Goal: Information Seeking & Learning: Find specific fact

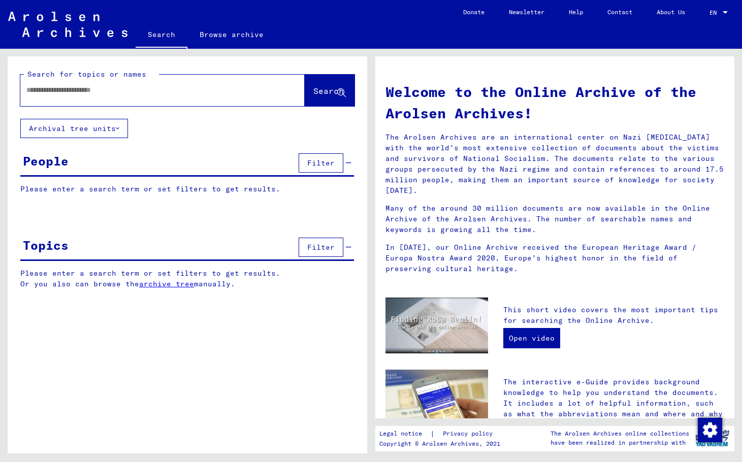
click at [107, 90] on input "text" at bounding box center [150, 90] width 248 height 11
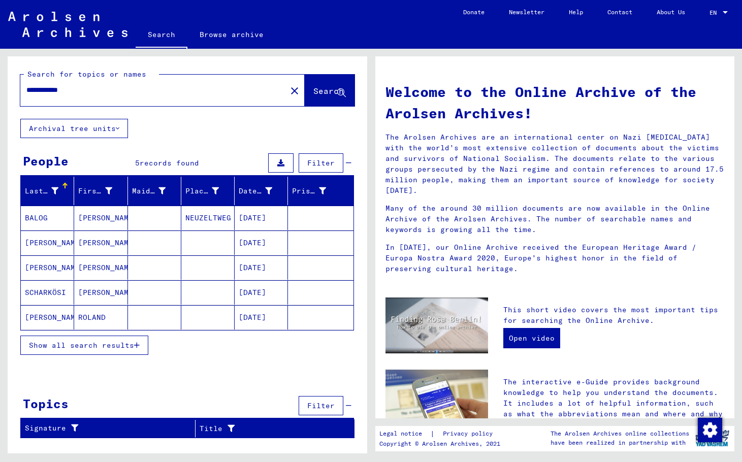
click at [84, 344] on span "Show all search results" at bounding box center [81, 345] width 105 height 9
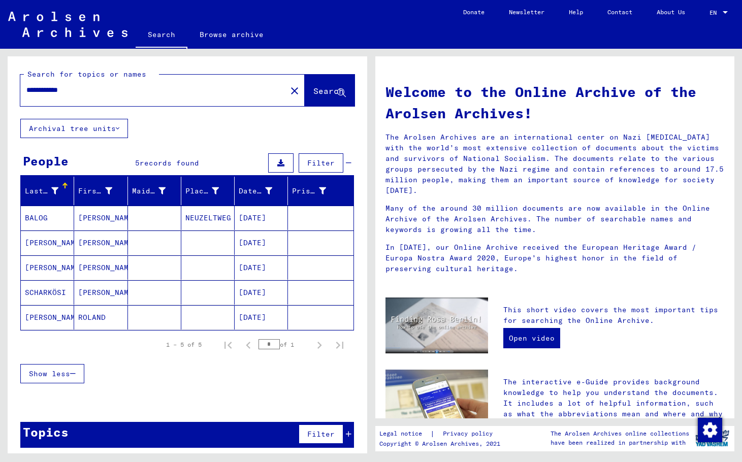
click at [82, 86] on input "**********" at bounding box center [150, 90] width 248 height 11
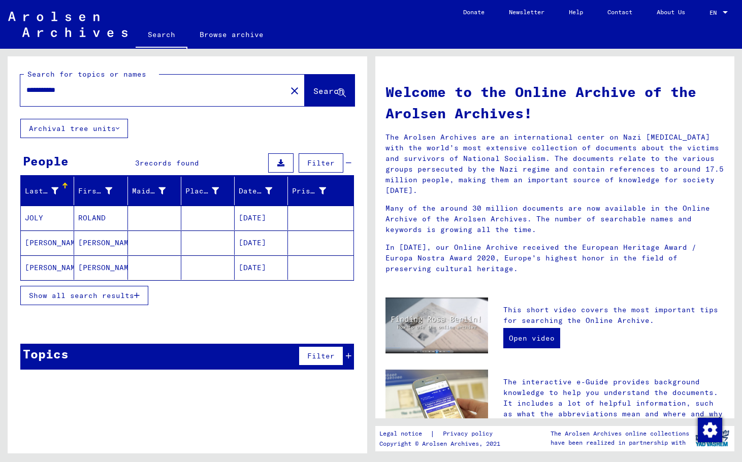
drag, startPoint x: 95, startPoint y: 89, endPoint x: 11, endPoint y: 95, distance: 84.6
click at [11, 95] on div "**********" at bounding box center [188, 87] width 360 height 62
type input "**********"
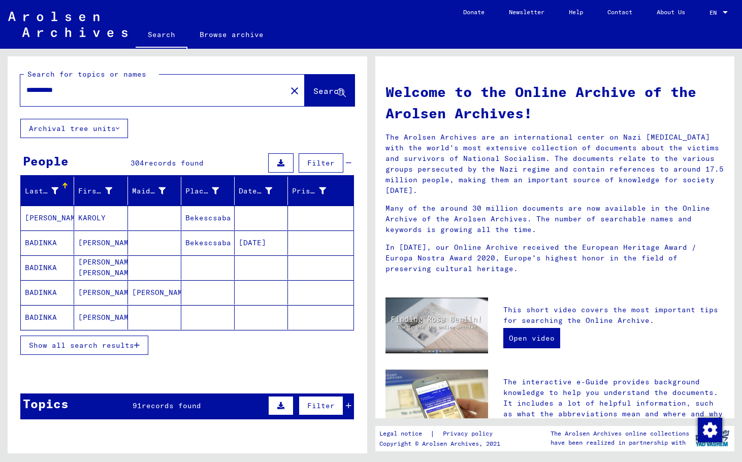
click at [49, 348] on span "Show all search results" at bounding box center [81, 345] width 105 height 9
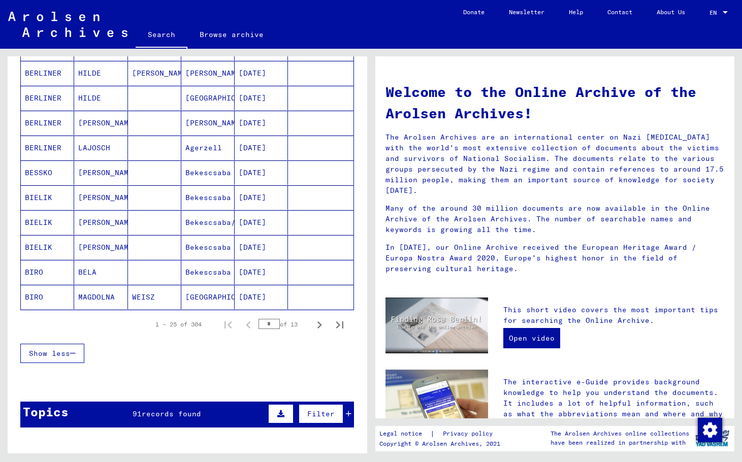
scroll to position [508, 0]
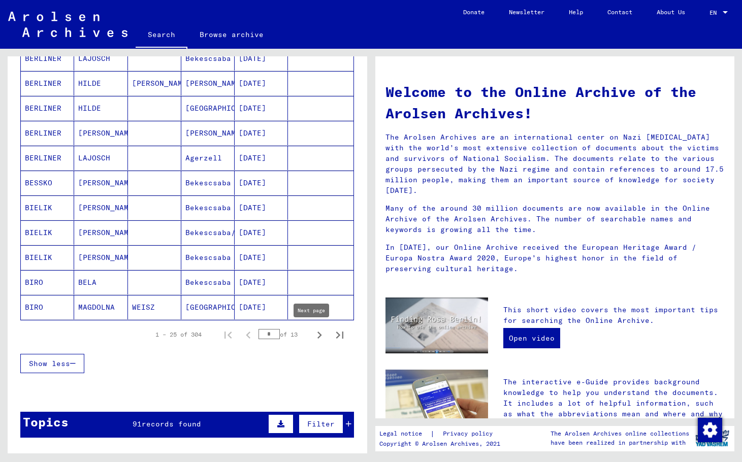
click at [312, 335] on icon "Next page" at bounding box center [319, 335] width 14 height 14
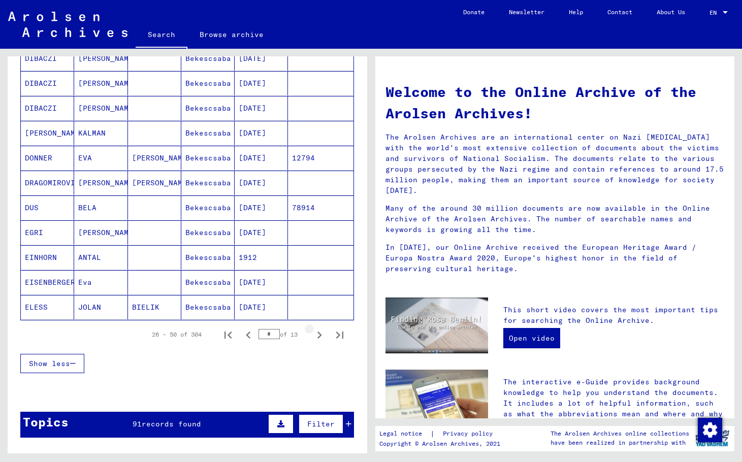
click at [312, 336] on icon "Next page" at bounding box center [319, 335] width 14 height 14
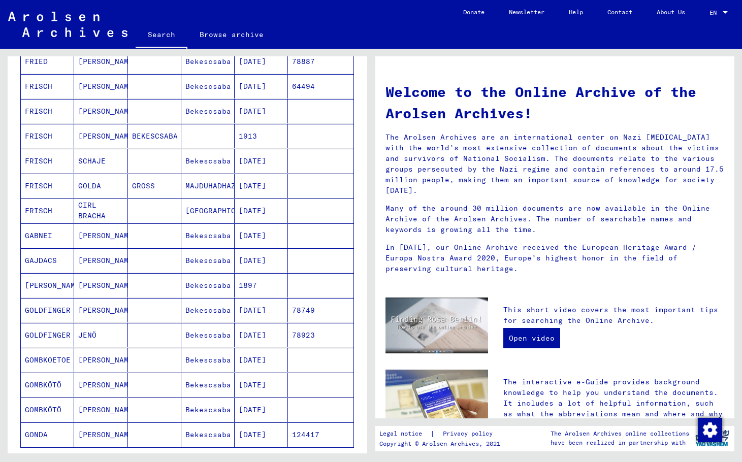
scroll to position [203, 0]
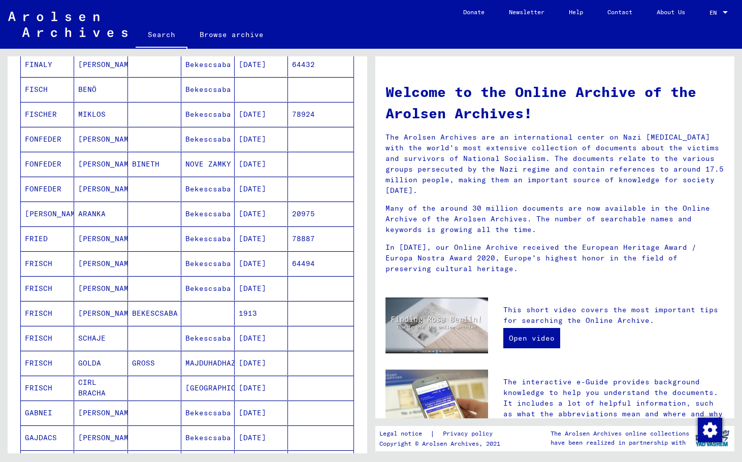
click at [310, 239] on mat-cell "78887" at bounding box center [320, 239] width 65 height 24
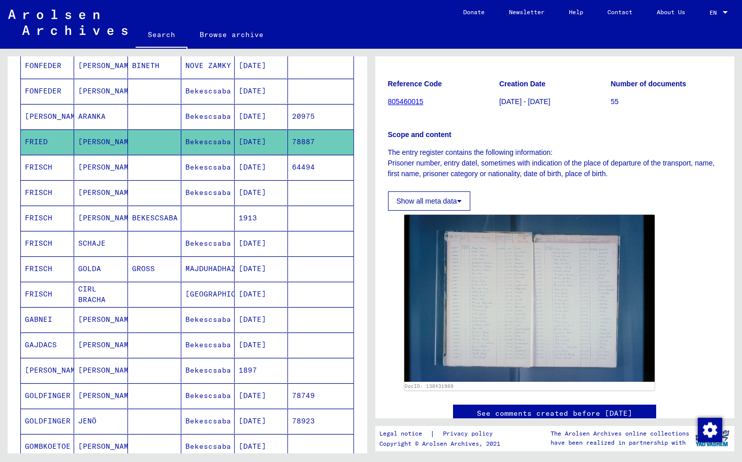
scroll to position [508, 0]
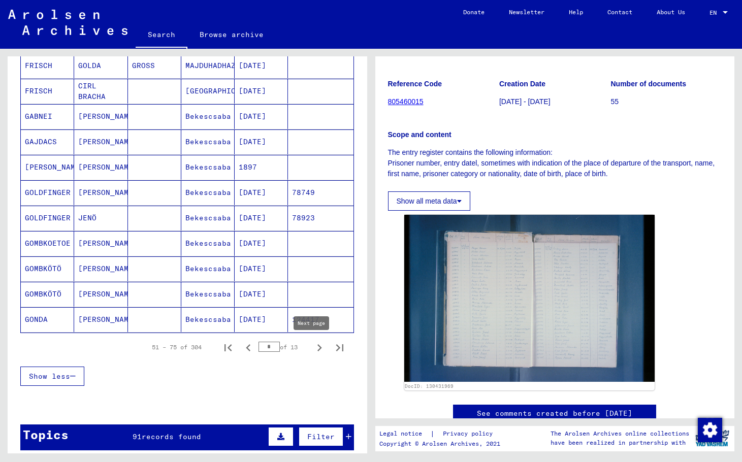
click at [318, 340] on button "Next page" at bounding box center [319, 347] width 20 height 20
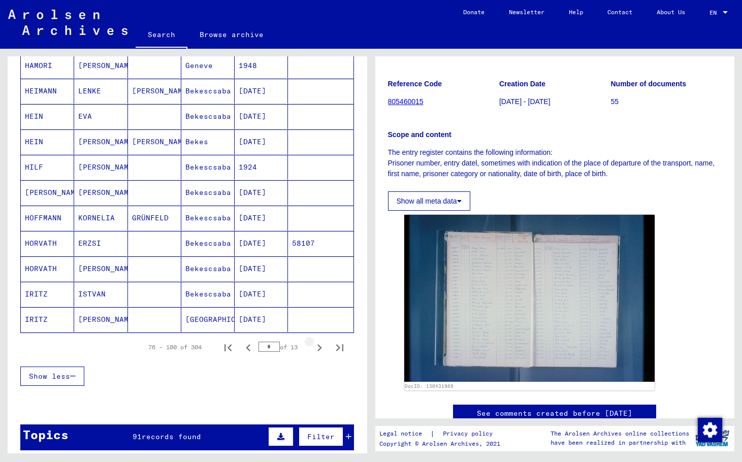
click at [318, 340] on button "Next page" at bounding box center [319, 347] width 20 height 20
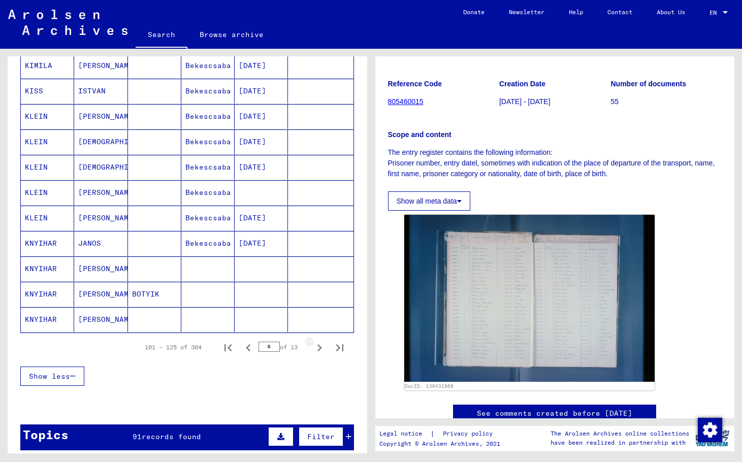
click at [318, 340] on button "Next page" at bounding box center [319, 347] width 20 height 20
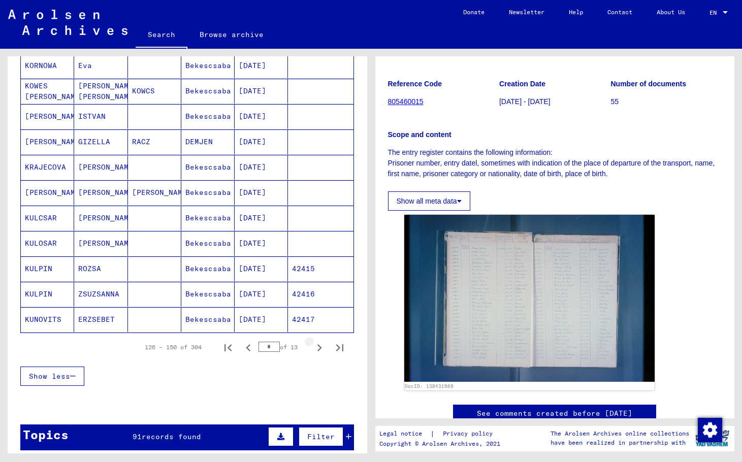
click at [318, 340] on button "Next page" at bounding box center [319, 347] width 20 height 20
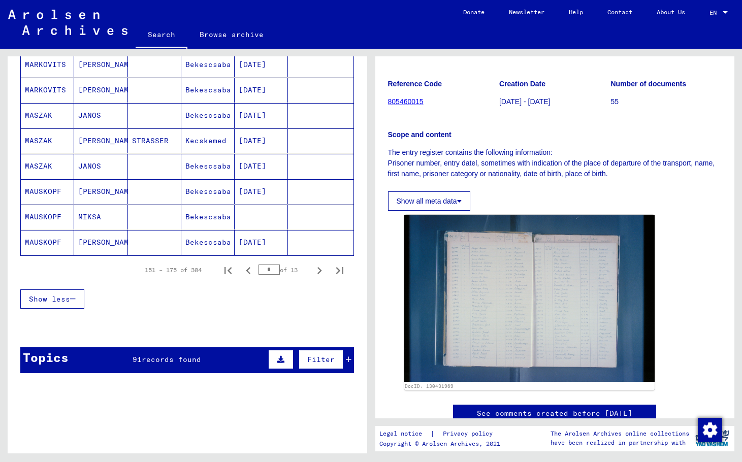
scroll to position [609, 0]
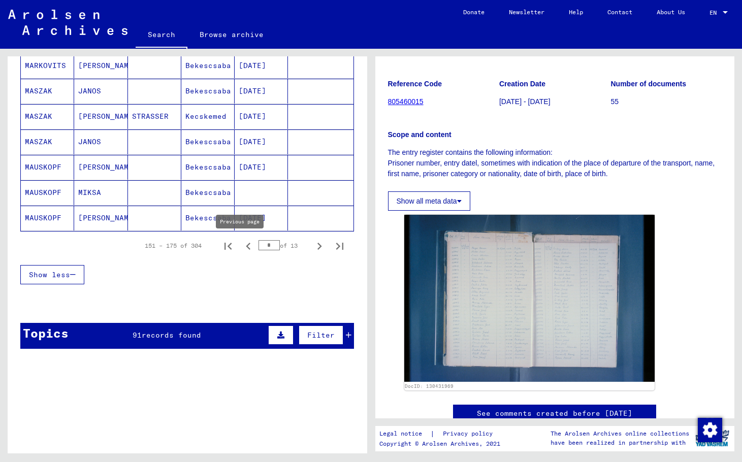
click at [242, 245] on icon "Previous page" at bounding box center [248, 246] width 14 height 14
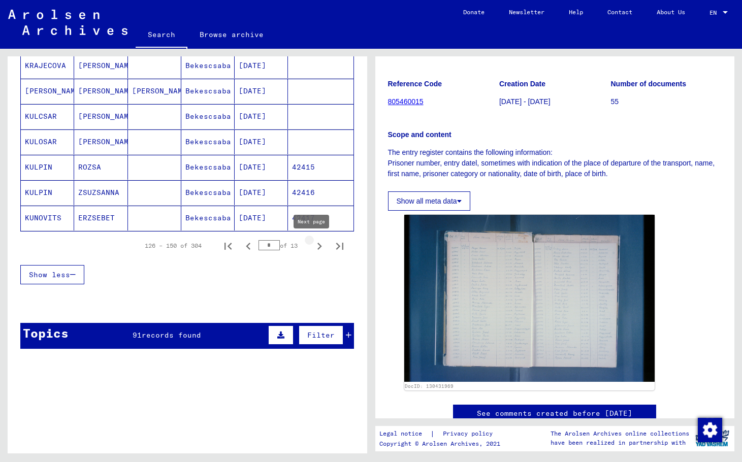
click at [312, 244] on icon "Next page" at bounding box center [319, 246] width 14 height 14
type input "*"
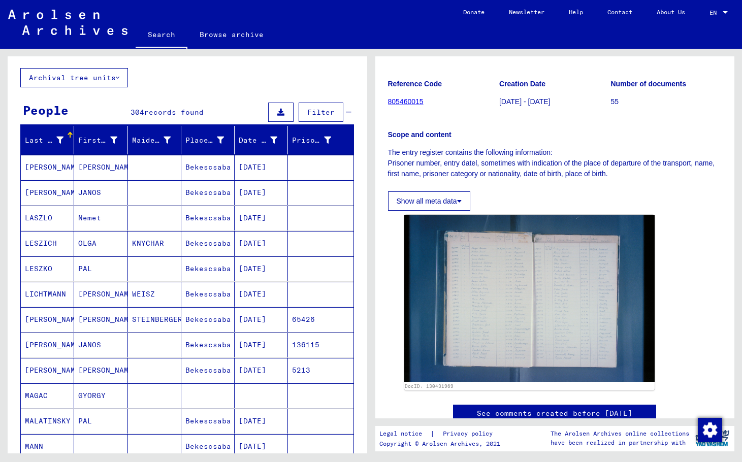
scroll to position [0, 0]
